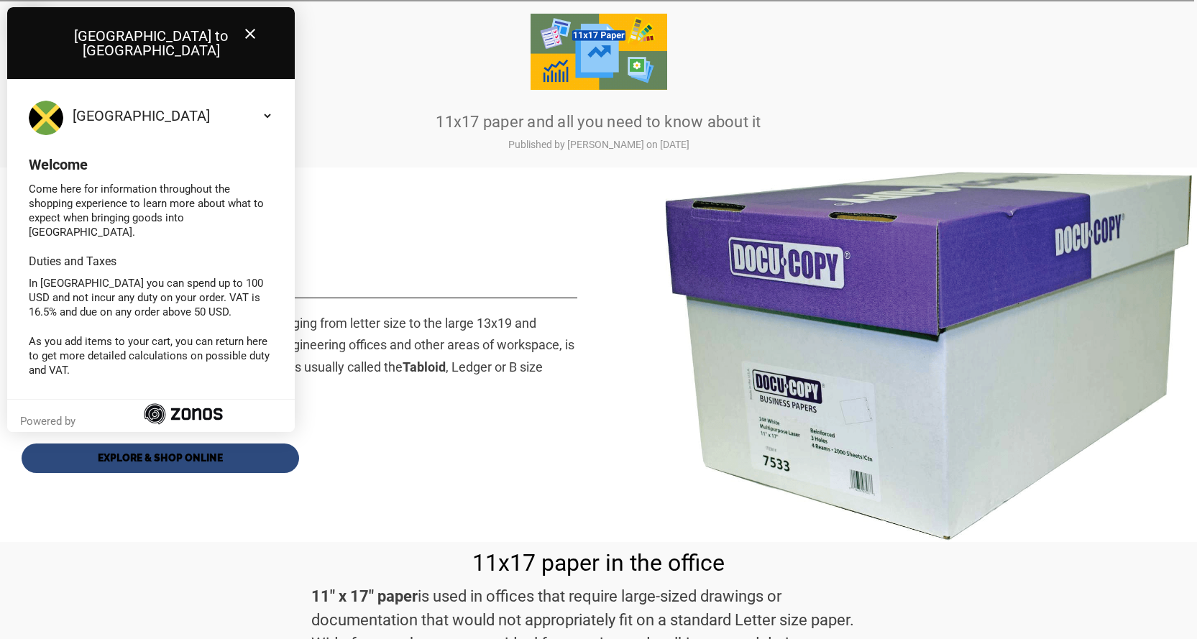
click at [247, 35] on icon "Close" at bounding box center [250, 33] width 17 height 17
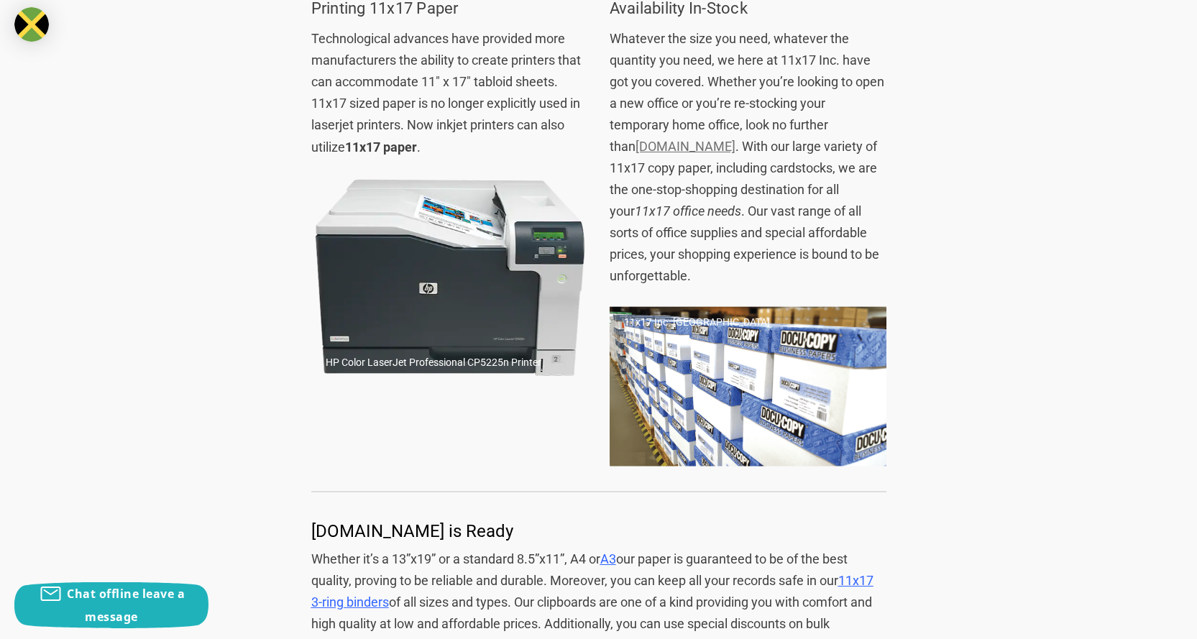
scroll to position [1419, 0]
